Goal: Check status: Check status

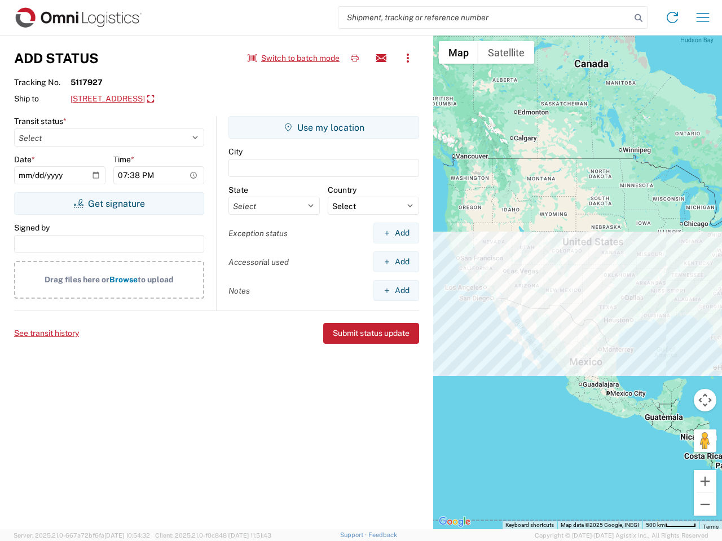
click at [484, 17] on input "search" at bounding box center [484, 17] width 292 height 21
click at [638, 18] on icon at bounding box center [638, 18] width 16 height 16
click at [672, 17] on icon at bounding box center [672, 17] width 18 height 18
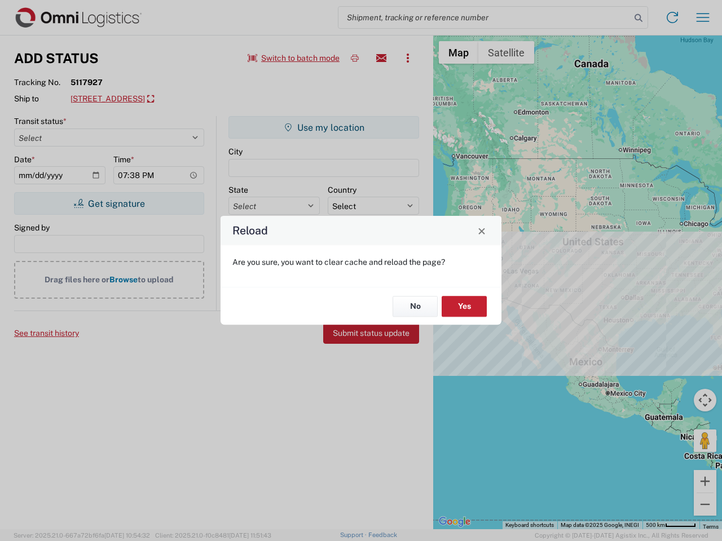
click at [703, 17] on div "Reload Are you sure, you want to clear cache and reload the page? No Yes" at bounding box center [361, 270] width 722 height 541
click at [294, 58] on div "Reload Are you sure, you want to clear cache and reload the page? No Yes" at bounding box center [361, 270] width 722 height 541
click at [355, 58] on div "Reload Are you sure, you want to clear cache and reload the page? No Yes" at bounding box center [361, 270] width 722 height 541
click at [381, 58] on div "Reload Are you sure, you want to clear cache and reload the page? No Yes" at bounding box center [361, 270] width 722 height 541
click at [408, 58] on div "Reload Are you sure, you want to clear cache and reload the page? No Yes" at bounding box center [361, 270] width 722 height 541
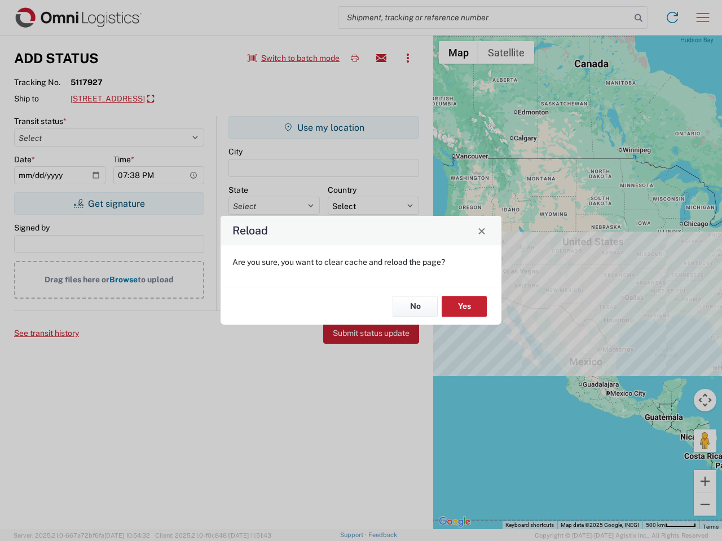
click at [173, 99] on div "Reload Are you sure, you want to clear cache and reload the page? No Yes" at bounding box center [361, 270] width 722 height 541
click at [109, 204] on div "Reload Are you sure, you want to clear cache and reload the page? No Yes" at bounding box center [361, 270] width 722 height 541
